Goal: Task Accomplishment & Management: Manage account settings

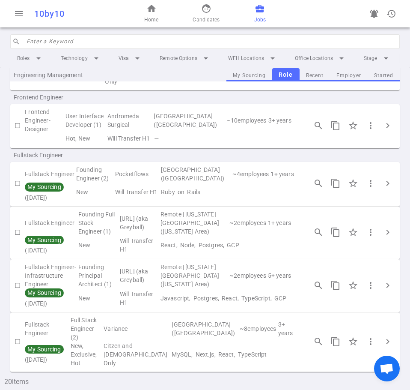
scroll to position [600, 0]
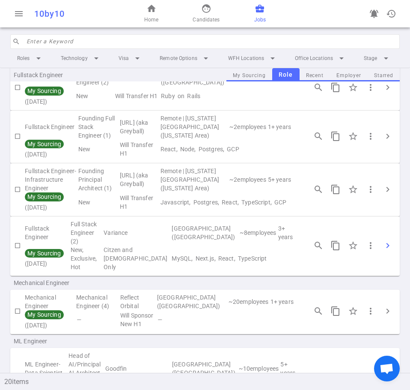
click at [383, 251] on span "chevron_right" at bounding box center [388, 245] width 10 height 10
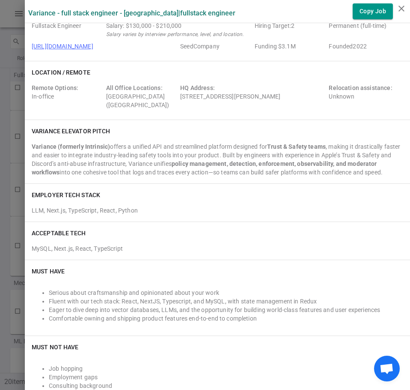
scroll to position [0, 0]
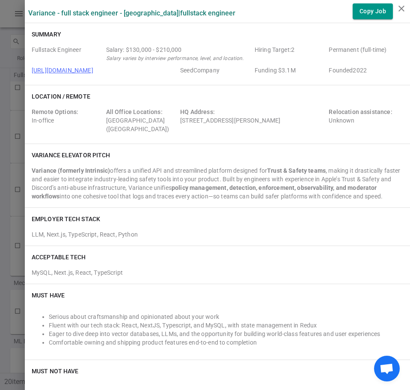
drag, startPoint x: 75, startPoint y: 70, endPoint x: 60, endPoint y: 69, distance: 15.1
click at [60, 69] on link "[URL][DOMAIN_NAME]" at bounding box center [63, 70] width 62 height 7
click at [401, 6] on icon "close" at bounding box center [402, 8] width 10 height 10
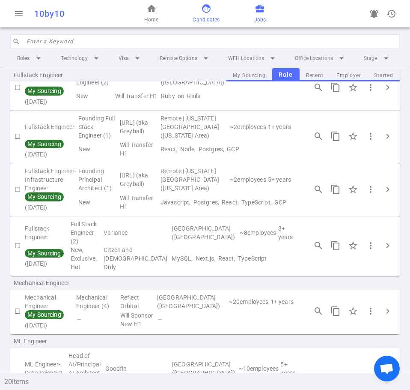
click at [210, 14] on link "face Candidates" at bounding box center [206, 13] width 27 height 21
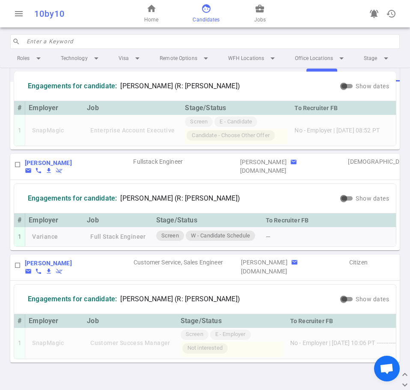
scroll to position [1195, 0]
click at [43, 166] on b "[PERSON_NAME]" at bounding box center [48, 162] width 47 height 7
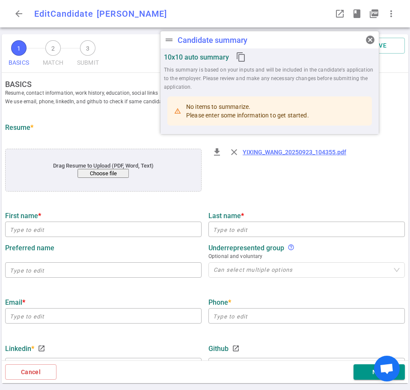
type input "Yixing"
type input "[PERSON_NAME]"
type input "[EMAIL_ADDRESS][DOMAIN_NAME]"
type input "[PHONE_NUMBER]"
type input "[URL][DOMAIN_NAME]"
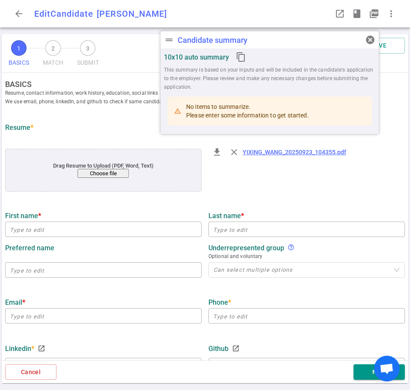
type input "[URL][DOMAIN_NAME]"
type input "Microsoft"
type textarea "Software Engineer Azure Networking"
type input "3.7"
type input "1"
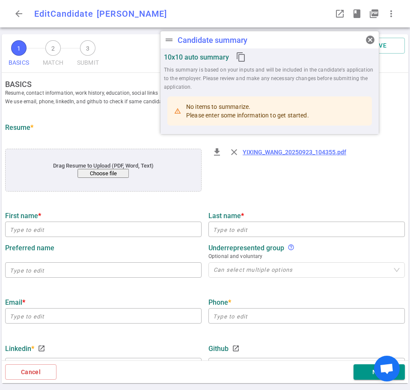
type input "[PERSON_NAME][GEOGRAPHIC_DATA]"
type input "Computer Science"
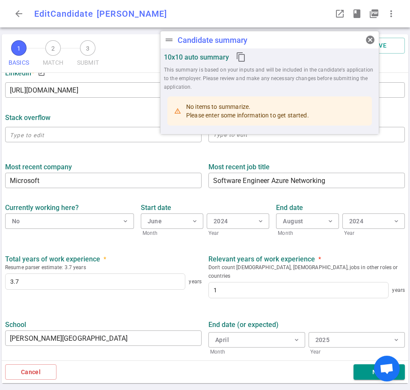
scroll to position [308, 0]
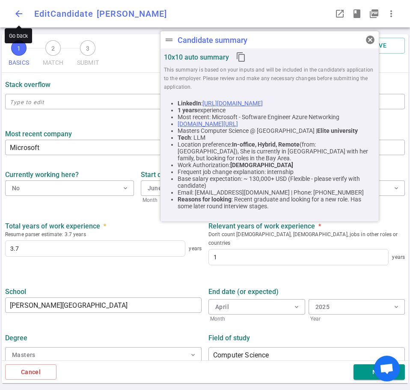
click at [12, 15] on button "arrow_back" at bounding box center [18, 13] width 17 height 17
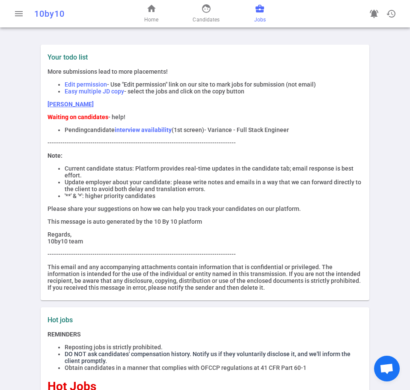
click at [255, 16] on span "Jobs" at bounding box center [260, 19] width 12 height 9
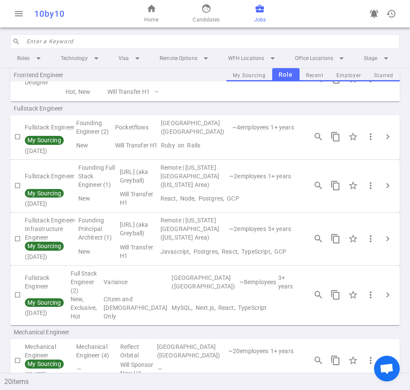
scroll to position [557, 0]
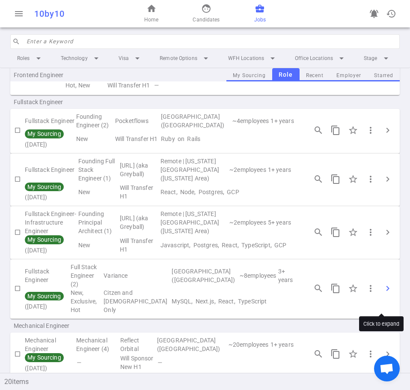
click at [383, 293] on span "chevron_right" at bounding box center [388, 288] width 10 height 10
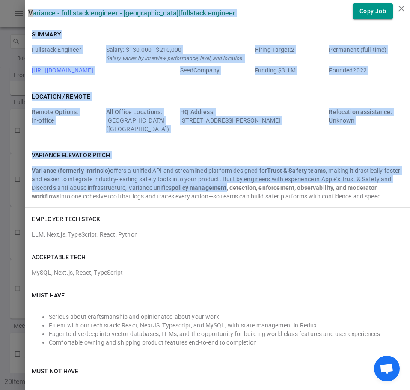
drag, startPoint x: 23, startPoint y: 12, endPoint x: 262, endPoint y: 227, distance: 321.6
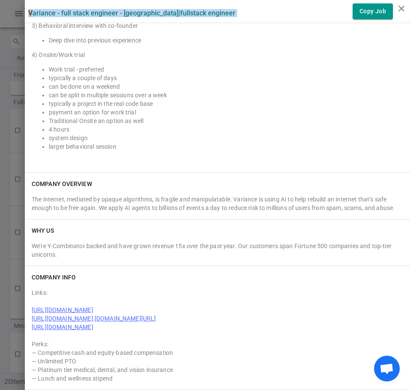
scroll to position [978, 0]
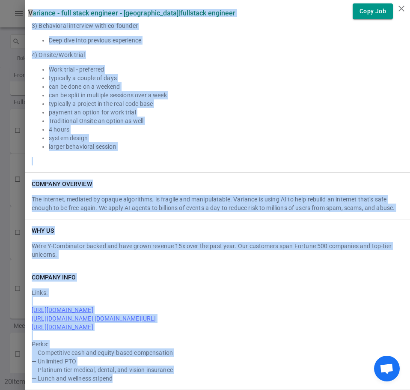
click at [132, 377] on div "— Lunch and wellness stipend" at bounding box center [218, 378] width 372 height 9
copy div "Variance - Full Stack Engineer - San Francisco | Fullstack Engineer Copy Job Su…"
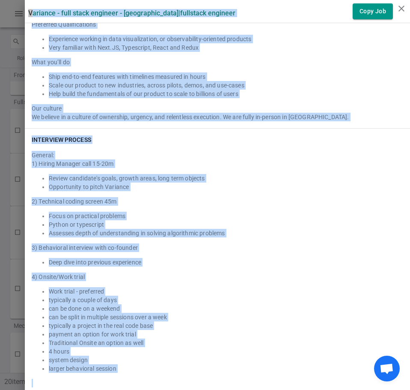
scroll to position [678, 0]
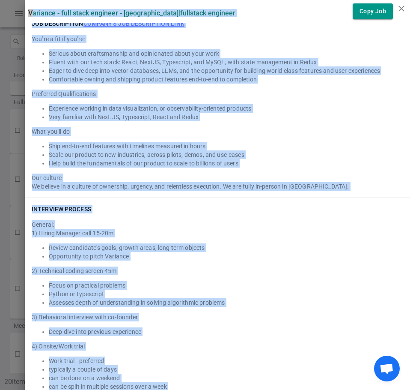
click at [187, 226] on div "General: 1) Hiring Manager call 15-20m Review candidate's goals, growth areas, …" at bounding box center [218, 337] width 372 height 240
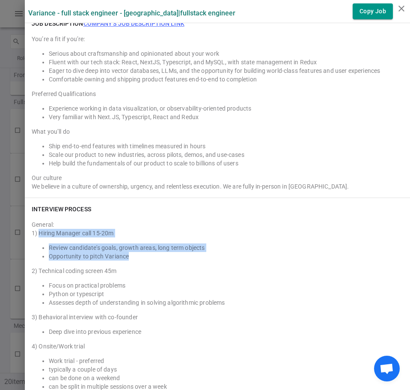
drag, startPoint x: 138, startPoint y: 258, endPoint x: 34, endPoint y: 232, distance: 106.8
click at [34, 232] on div "1) Hiring Manager call 15-20m Review candidate's goals, growth areas, long term…" at bounding box center [218, 335] width 372 height 213
copy div "Hiring Manager call 15-20m Review candidate's goals, growth areas, long term ob…"
